Goal: Task Accomplishment & Management: Manage account settings

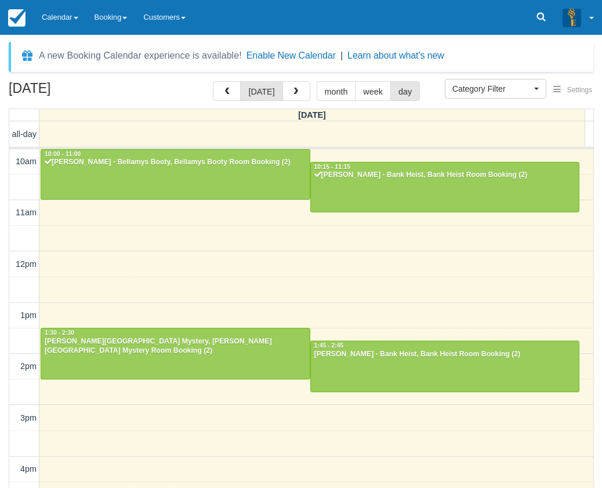
select select
click at [72, 21] on link "Calendar" at bounding box center [60, 17] width 53 height 35
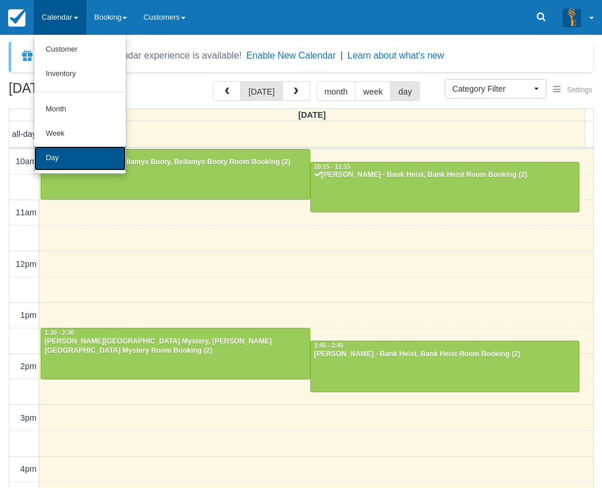
click at [80, 157] on link "Day" at bounding box center [80, 158] width 92 height 24
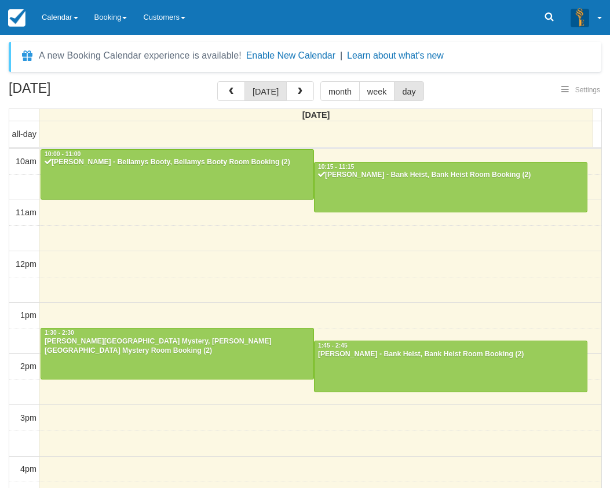
select select
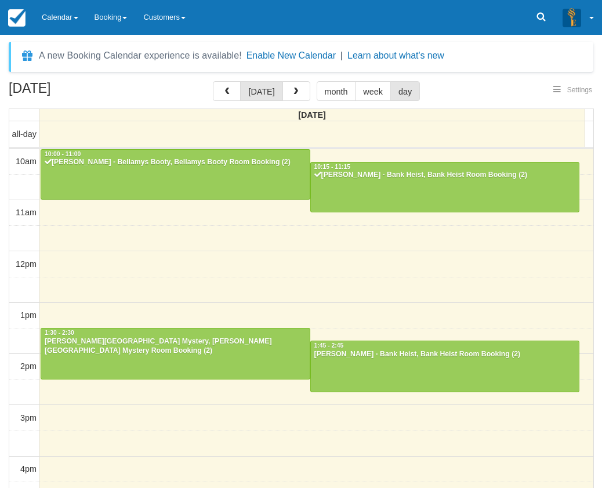
select select
click at [66, 14] on link "Calendar" at bounding box center [60, 17] width 53 height 35
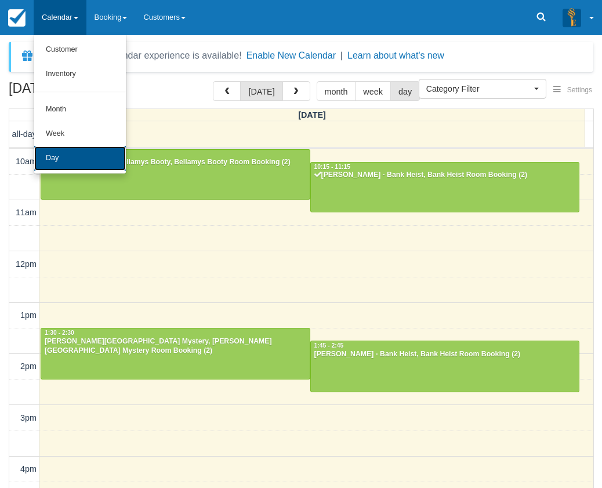
click at [89, 158] on link "Day" at bounding box center [80, 158] width 92 height 24
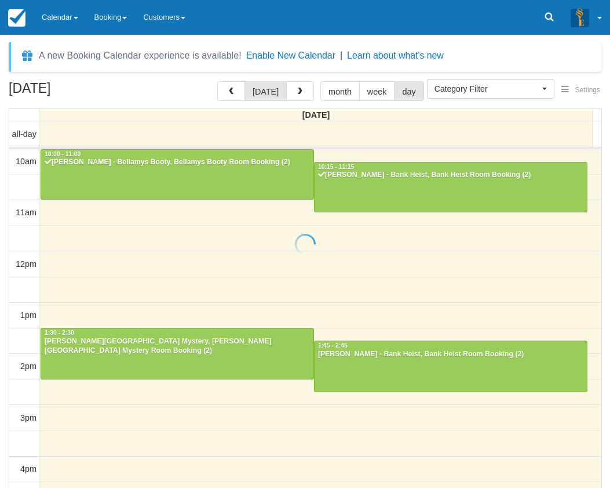
select select
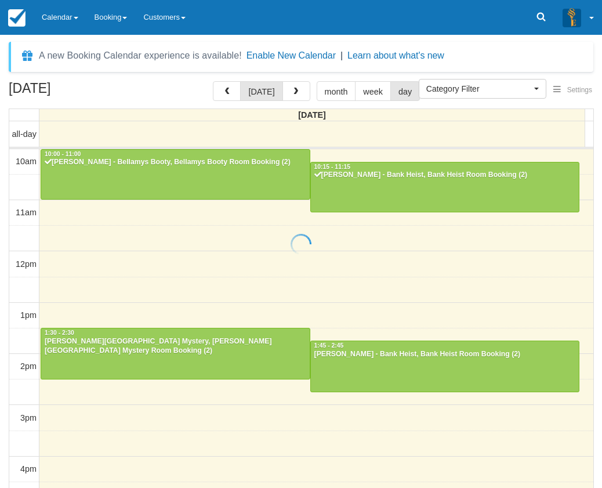
scroll to position [52, 0]
